Goal: Transaction & Acquisition: Purchase product/service

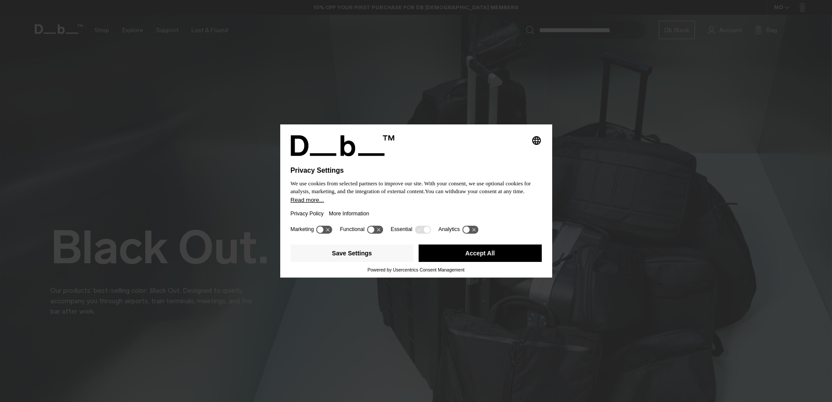
click at [445, 257] on button "Accept All" at bounding box center [480, 253] width 123 height 17
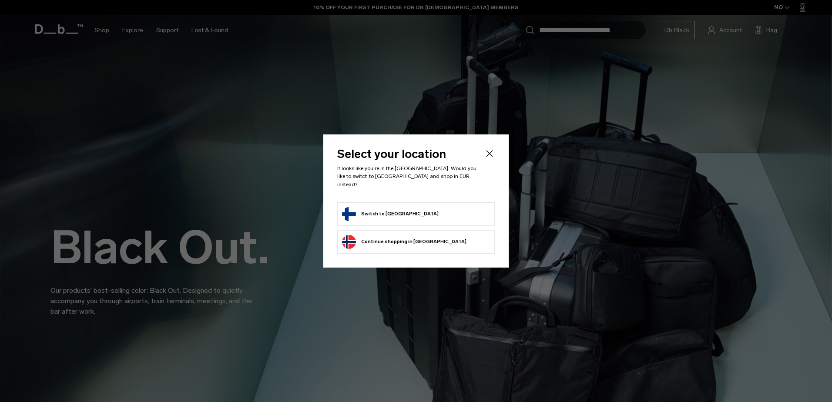
click at [386, 207] on button "Switch to Finland" at bounding box center [390, 214] width 97 height 14
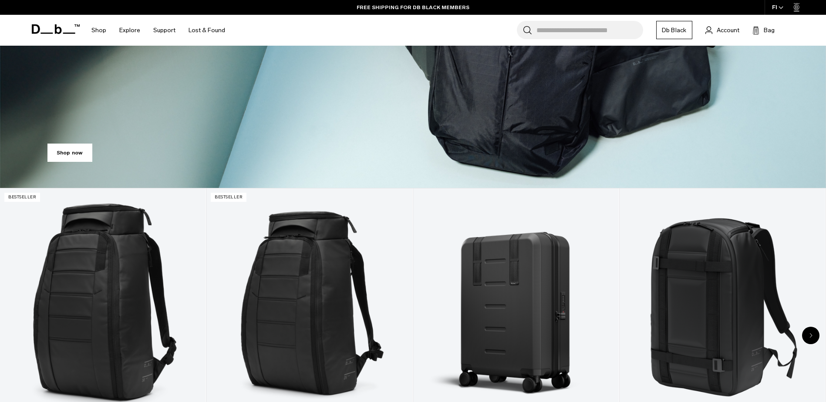
scroll to position [305, 0]
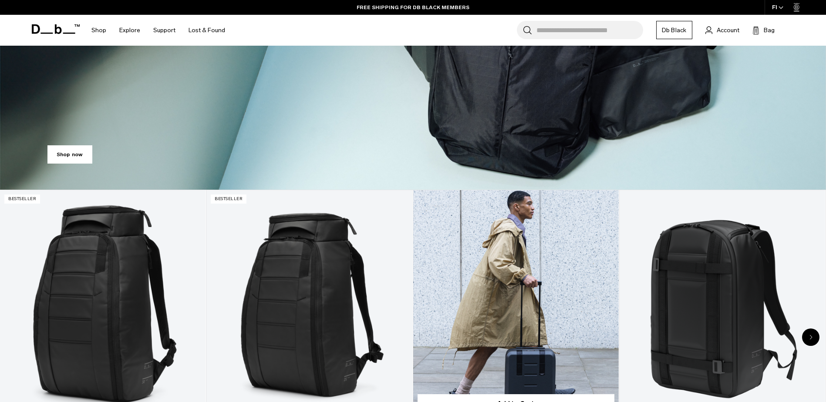
click at [464, 305] on link "Ramverk Carry-on" at bounding box center [515, 304] width 205 height 229
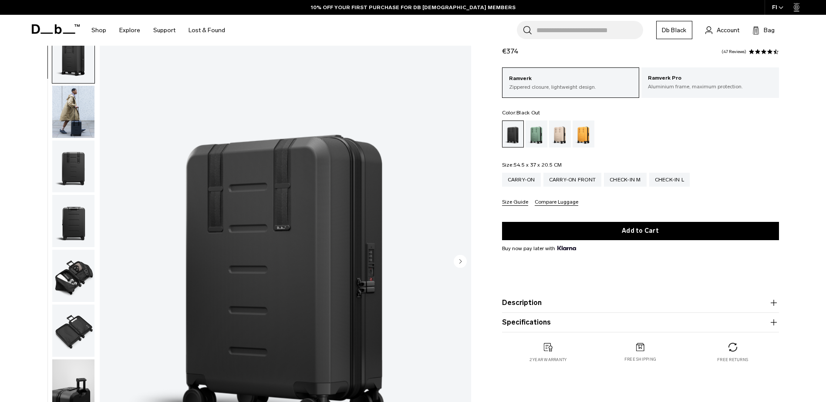
scroll to position [44, 0]
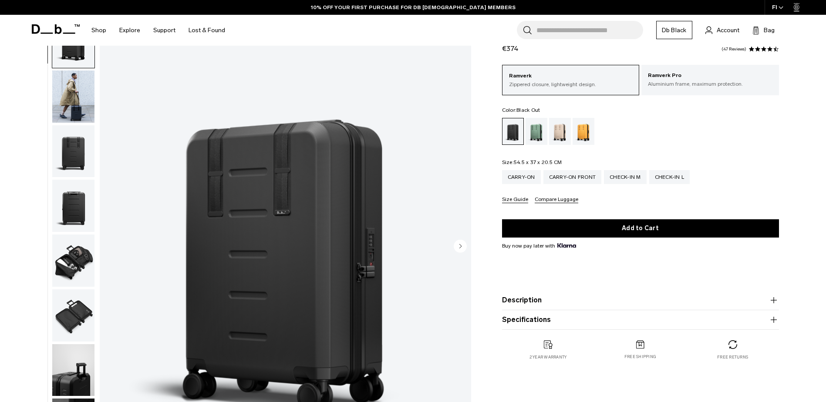
click at [464, 245] on circle "Next slide" at bounding box center [460, 245] width 13 height 13
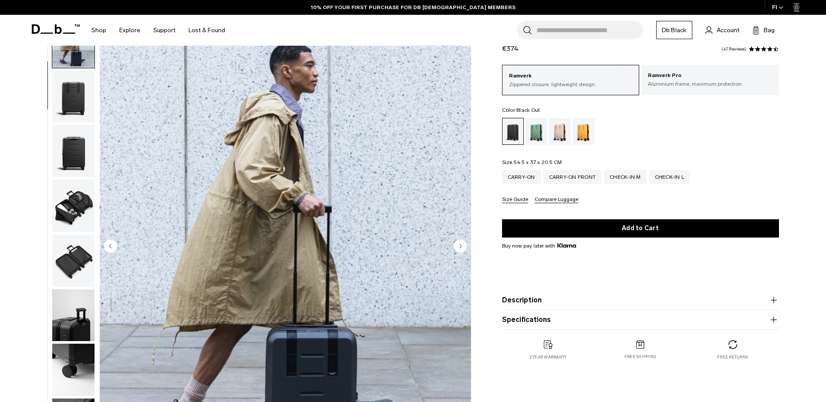
click at [464, 245] on circle "Next slide" at bounding box center [460, 245] width 13 height 13
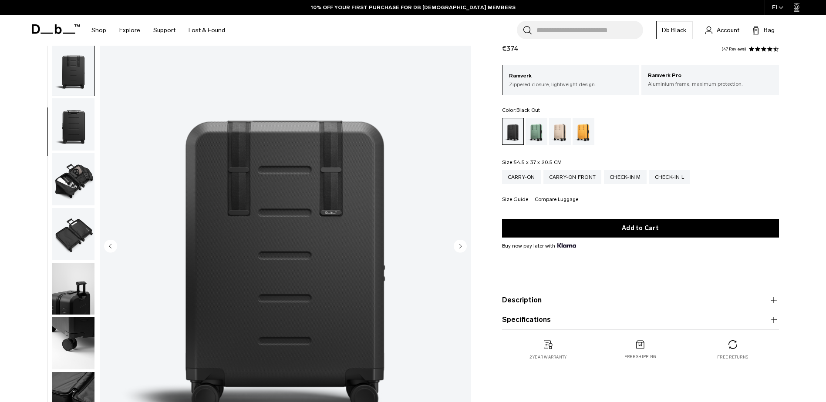
scroll to position [82, 0]
click at [464, 245] on circle "Next slide" at bounding box center [460, 245] width 13 height 13
